Goal: Transaction & Acquisition: Purchase product/service

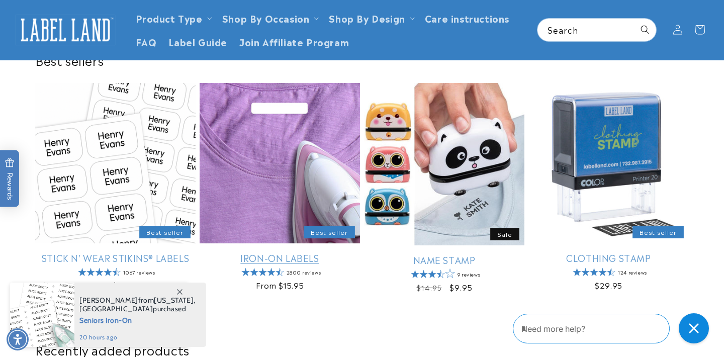
scroll to position [278, 0]
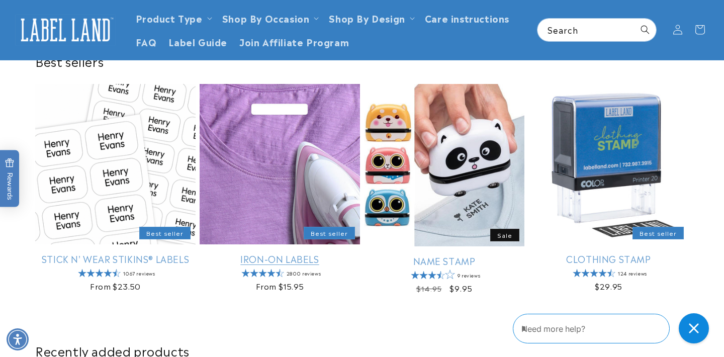
click at [300, 253] on link "Iron-On Labels" at bounding box center [280, 259] width 160 height 12
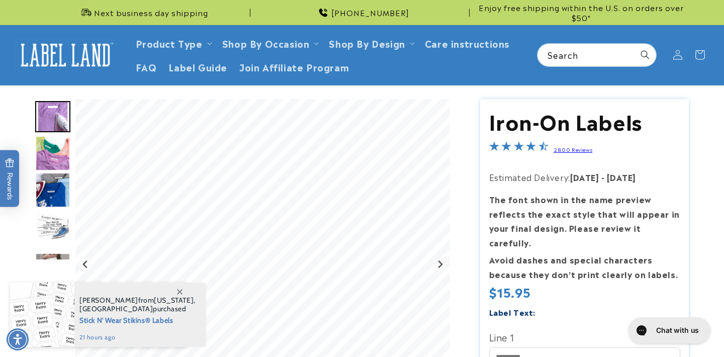
click at [58, 181] on img "Go to slide 3" at bounding box center [52, 189] width 35 height 35
